Goal: Book appointment/travel/reservation

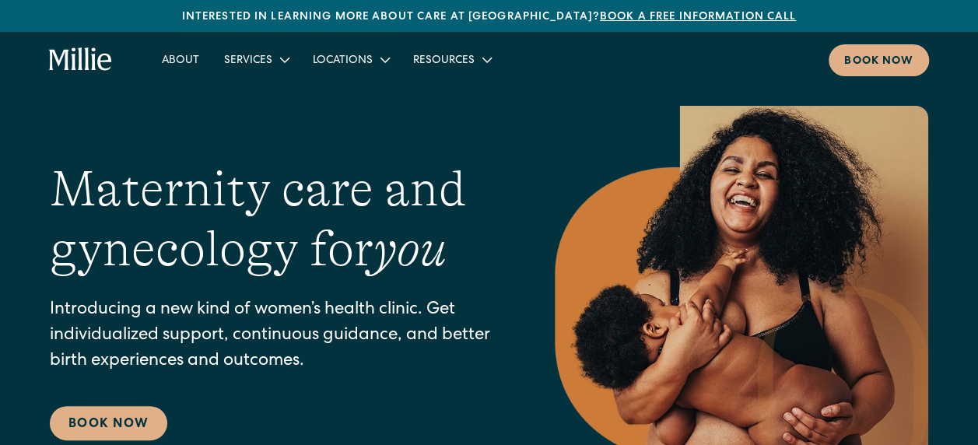
click at [814, 50] on nav "About Services Maternity Gynecology Classes & Other Support Locations [GEOGRAPH…" at bounding box center [538, 60] width 779 height 32
drag, startPoint x: 954, startPoint y: 55, endPoint x: 918, endPoint y: 60, distance: 36.1
click at [954, 55] on div "About Services Maternity Gynecology Classes & Other Support Locations Berkeley …" at bounding box center [489, 60] width 978 height 56
click at [918, 60] on link "Book now" at bounding box center [878, 60] width 100 height 32
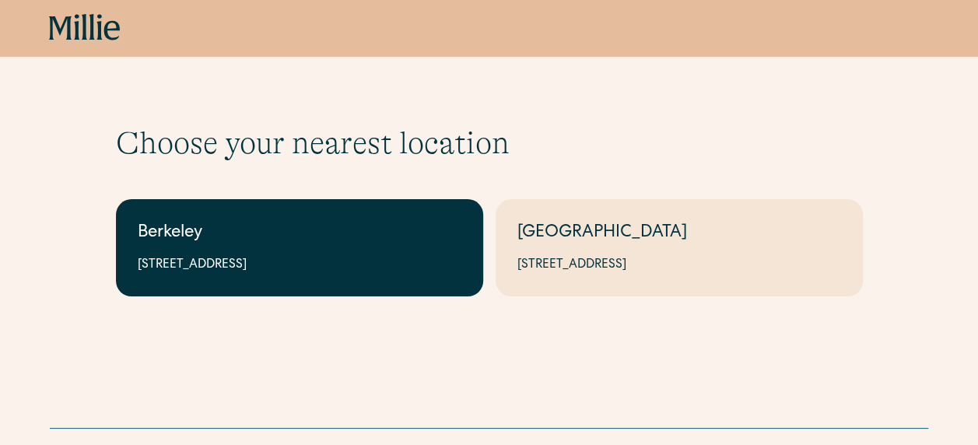
click at [322, 272] on div "2999 Regent St, Suite 524, Berkeley, CA 94705" at bounding box center [300, 265] width 324 height 19
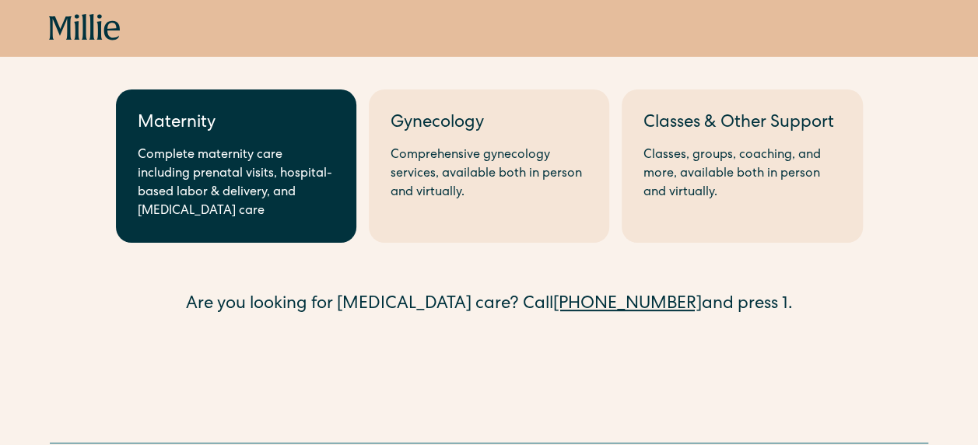
scroll to position [52, 0]
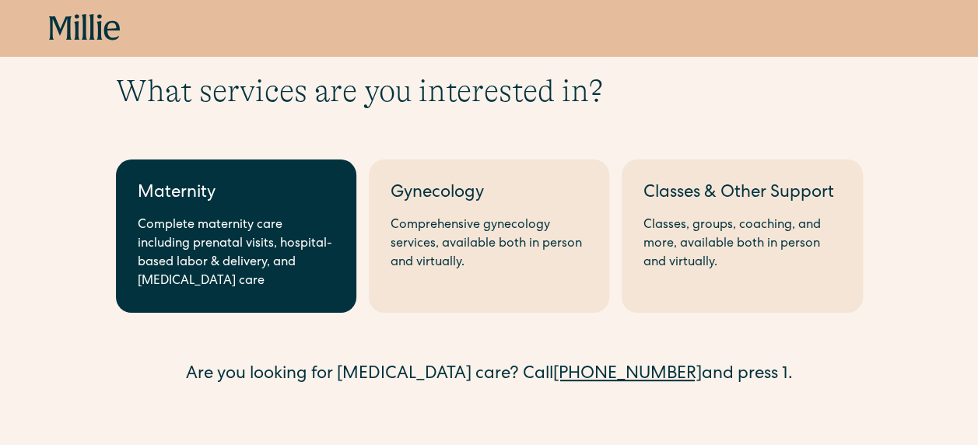
click at [233, 246] on div "Complete maternity care including prenatal visits, hospital-based labor & deliv…" at bounding box center [236, 253] width 197 height 75
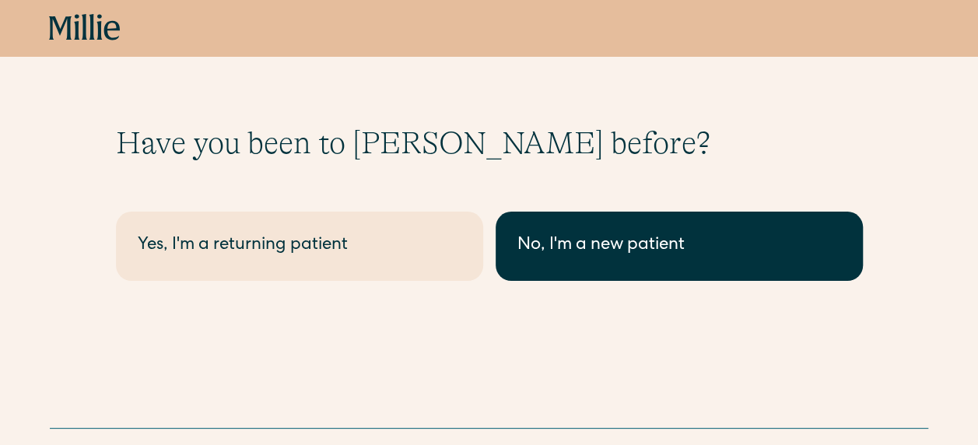
click at [653, 238] on div "No, I'm a new patient" at bounding box center [679, 246] width 324 height 26
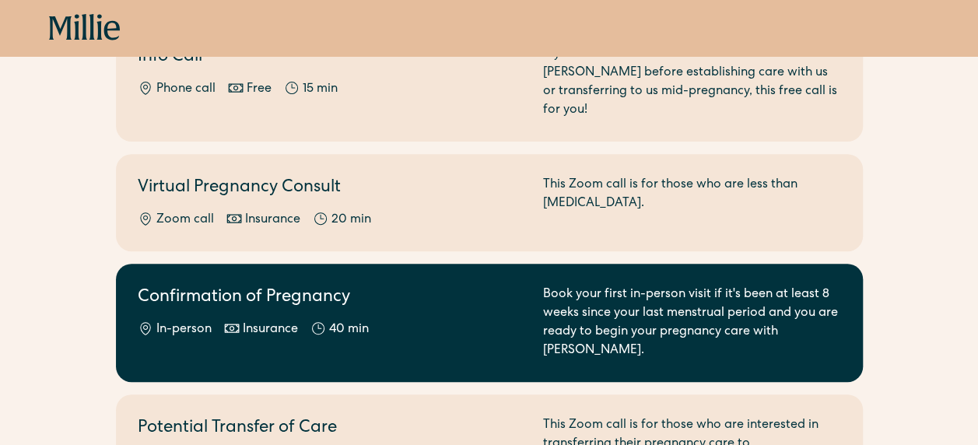
scroll to position [311, 0]
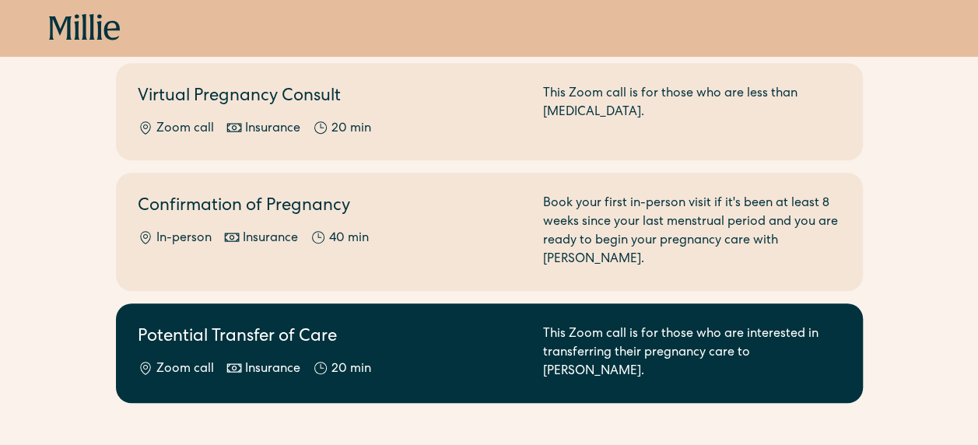
click at [596, 325] on div "This Zoom call is for those who are interested in transferring their pregnancy …" at bounding box center [692, 353] width 298 height 56
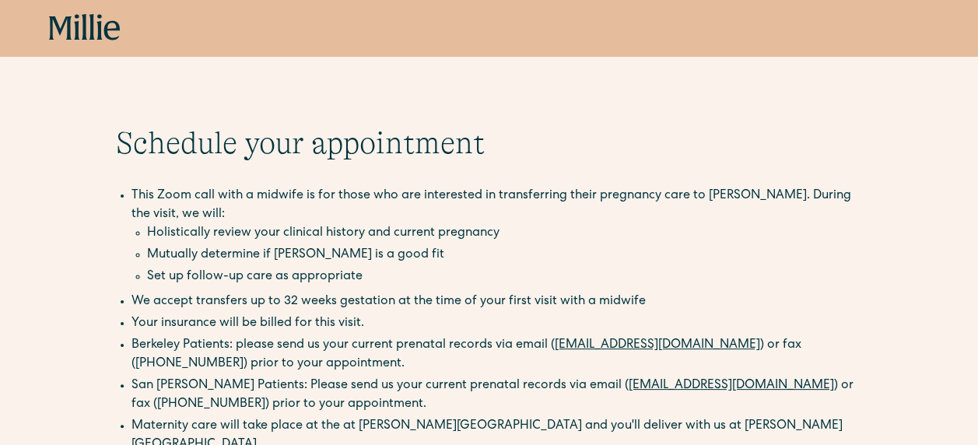
click at [83, 20] on icon at bounding box center [84, 27] width 5 height 26
